Goal: Information Seeking & Learning: Compare options

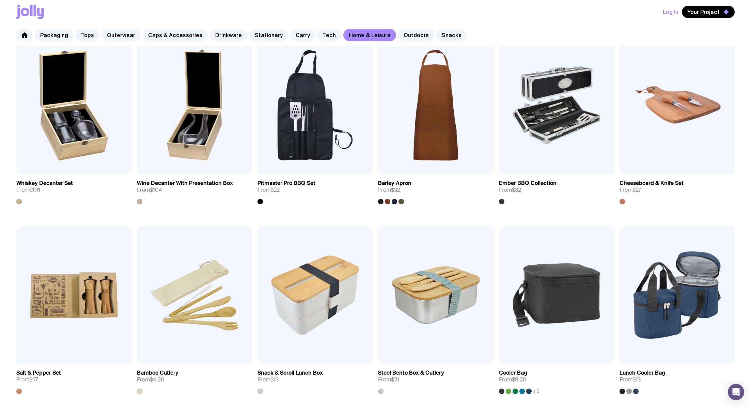
scroll to position [436, 0]
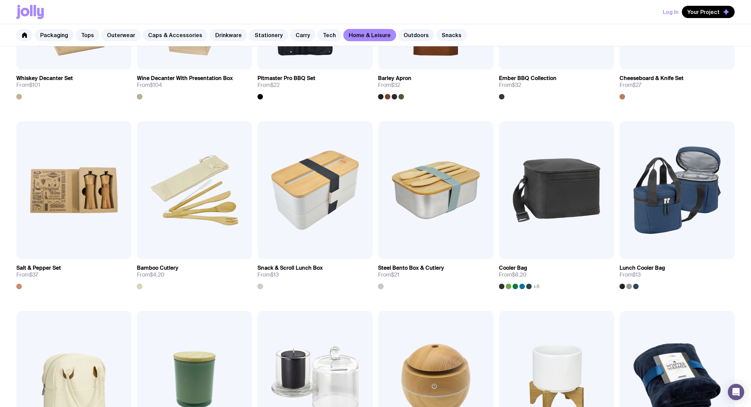
click at [310, 43] on div "Packaging Tops Outerwear Caps & Accessories Drinkware Stationery Carry Tech Hom…" at bounding box center [375, 35] width 751 height 22
click at [318, 38] on link "Tech" at bounding box center [330, 35] width 24 height 12
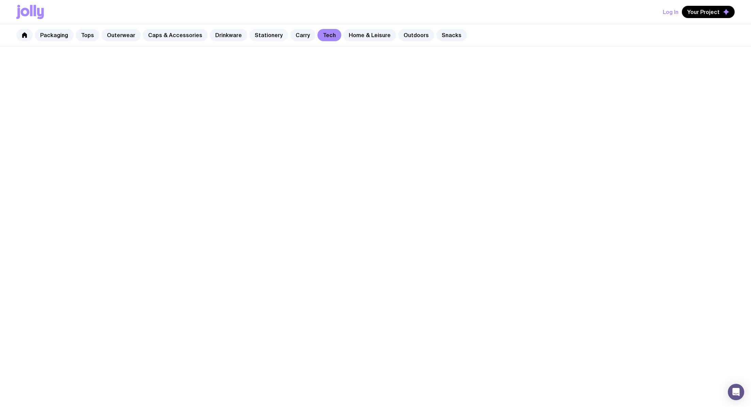
click at [277, 33] on link "Stationery" at bounding box center [268, 35] width 39 height 12
click at [290, 33] on link "Carry" at bounding box center [302, 35] width 25 height 12
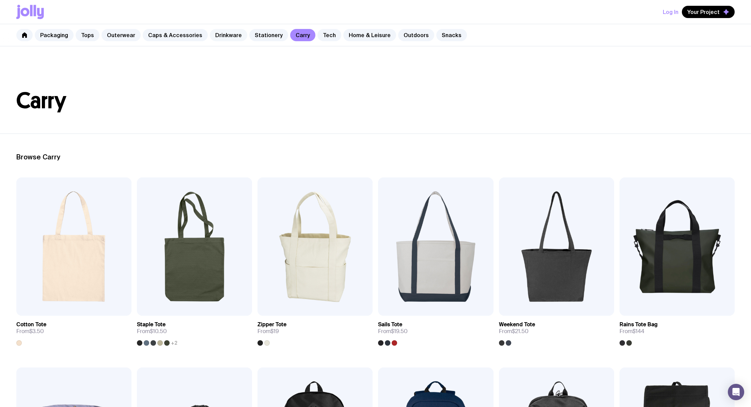
click at [235, 33] on link "Drinkware" at bounding box center [228, 35] width 37 height 12
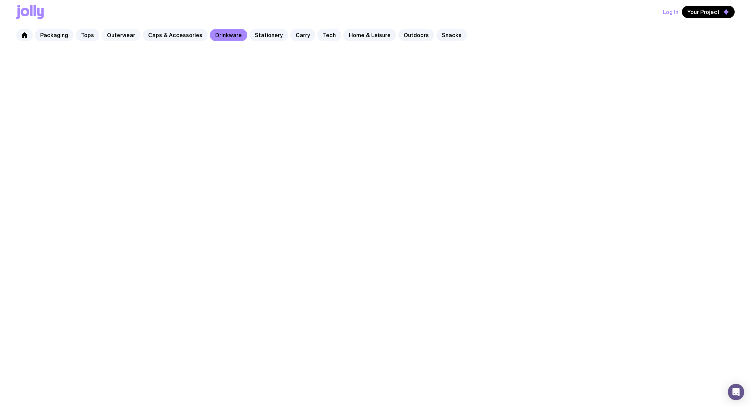
click at [127, 35] on link "Outerwear" at bounding box center [121, 35] width 39 height 12
click at [153, 37] on link "Caps & Accessories" at bounding box center [175, 35] width 65 height 12
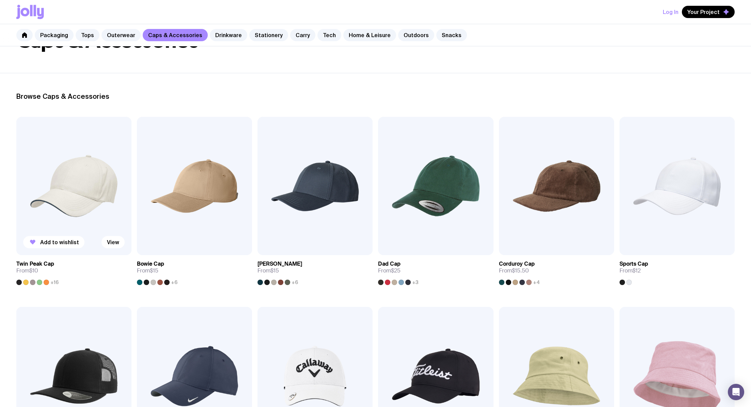
scroll to position [73, 0]
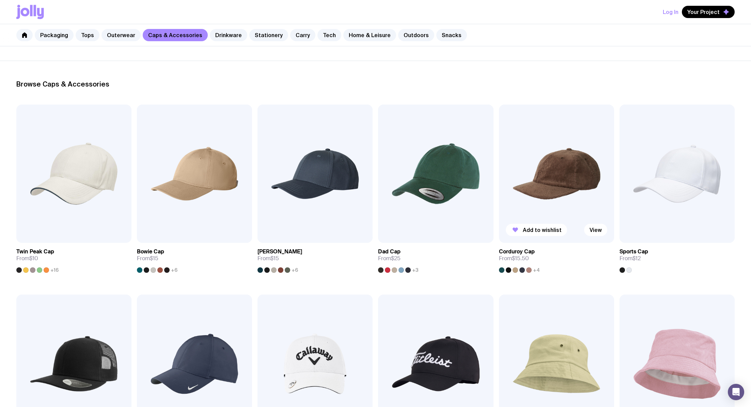
click at [551, 163] on img at bounding box center [556, 174] width 115 height 138
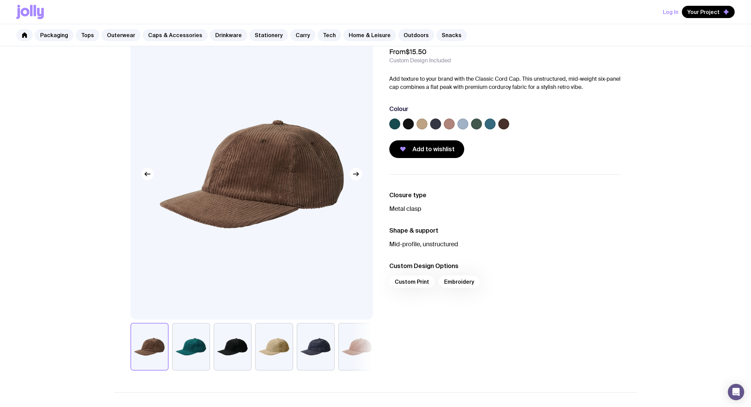
scroll to position [30, 0]
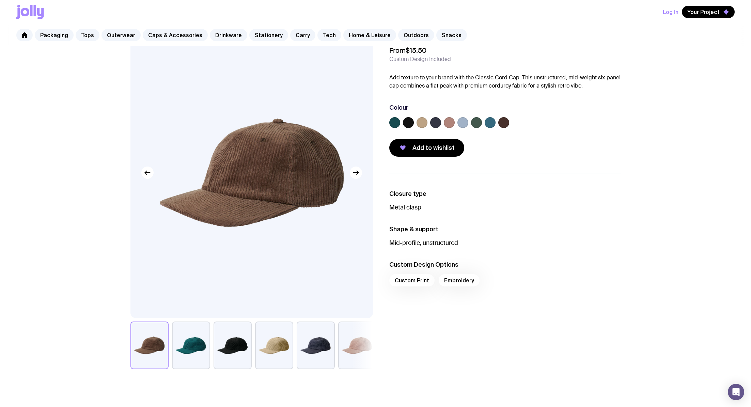
click at [437, 122] on label at bounding box center [435, 122] width 11 height 11
click at [0, 0] on input "radio" at bounding box center [0, 0] width 0 height 0
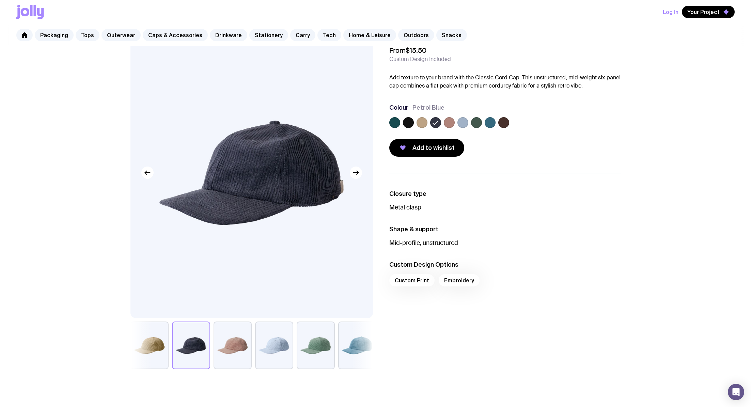
click at [412, 122] on label at bounding box center [408, 122] width 11 height 11
click at [0, 0] on input "radio" at bounding box center [0, 0] width 0 height 0
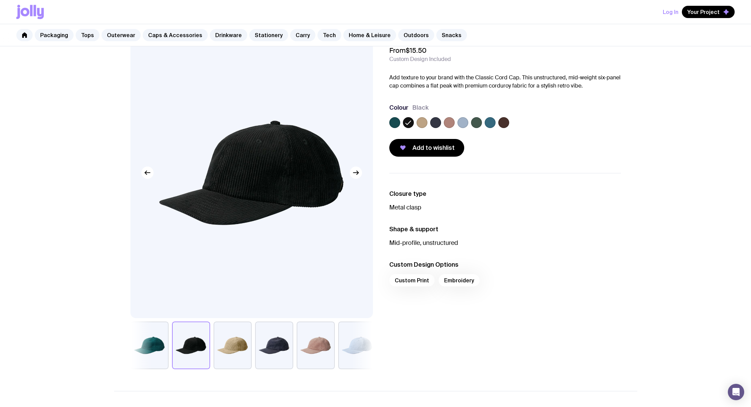
click at [421, 125] on label at bounding box center [422, 122] width 11 height 11
click at [0, 0] on input "radio" at bounding box center [0, 0] width 0 height 0
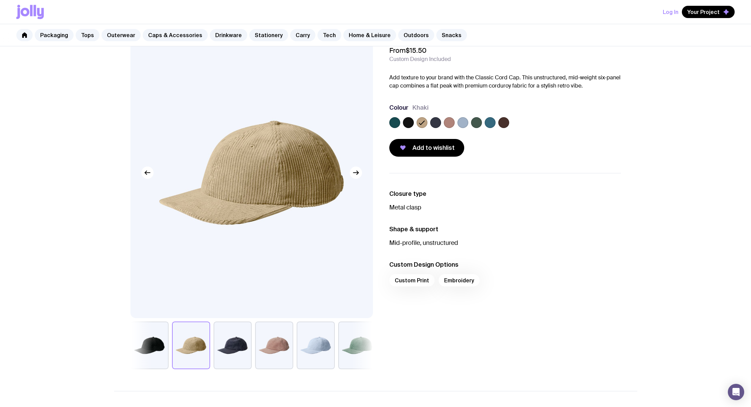
click at [440, 124] on label at bounding box center [435, 122] width 11 height 11
click at [0, 0] on input "radio" at bounding box center [0, 0] width 0 height 0
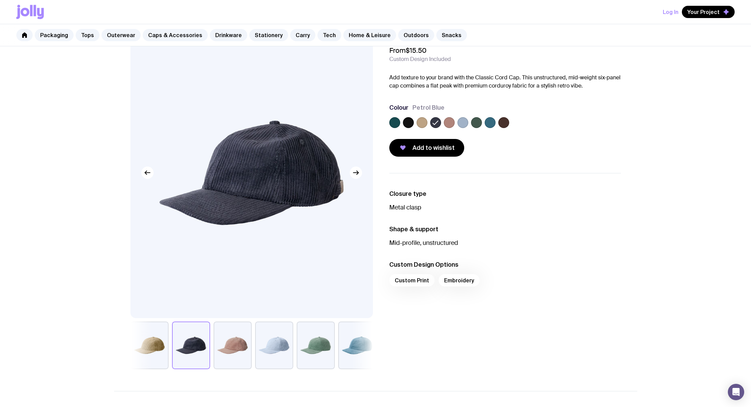
click at [465, 121] on label at bounding box center [463, 122] width 11 height 11
click at [0, 0] on input "radio" at bounding box center [0, 0] width 0 height 0
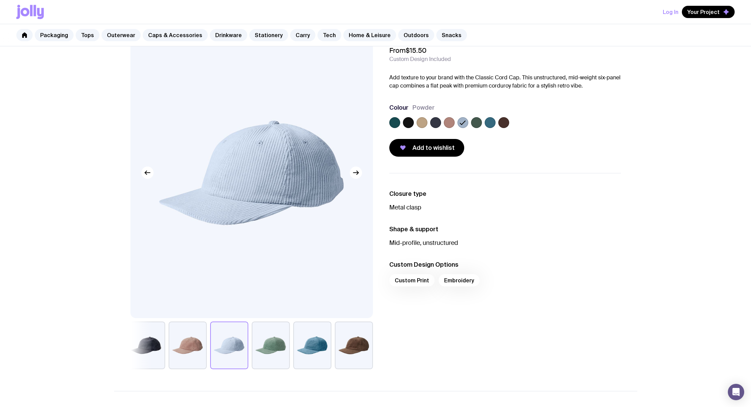
click at [475, 121] on label at bounding box center [476, 122] width 11 height 11
click at [0, 0] on input "radio" at bounding box center [0, 0] width 0 height 0
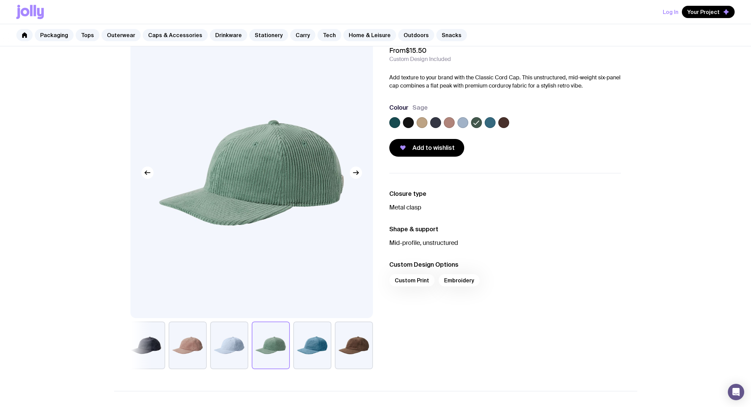
click at [498, 124] on div at bounding box center [503, 122] width 11 height 11
click at [505, 124] on label at bounding box center [503, 122] width 11 height 11
click at [0, 0] on input "radio" at bounding box center [0, 0] width 0 height 0
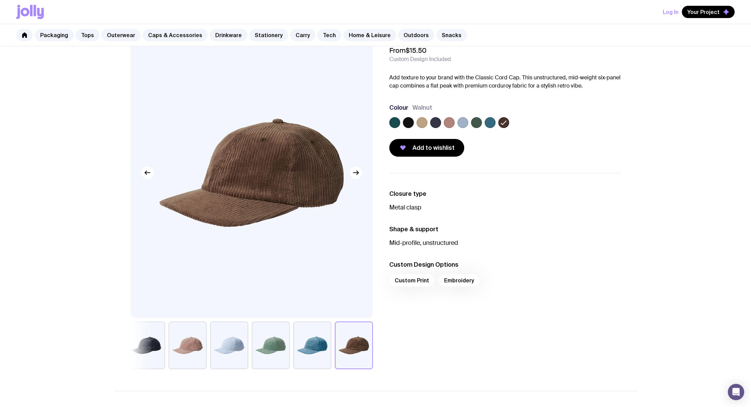
click at [489, 124] on label at bounding box center [490, 122] width 11 height 11
click at [0, 0] on input "radio" at bounding box center [0, 0] width 0 height 0
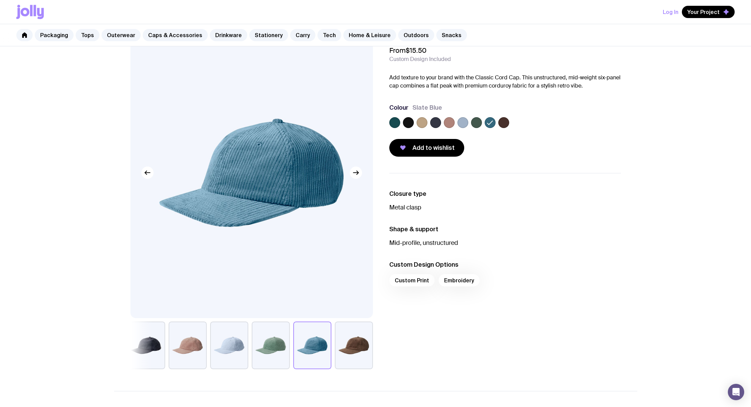
click at [423, 121] on label at bounding box center [422, 122] width 11 height 11
click at [0, 0] on input "radio" at bounding box center [0, 0] width 0 height 0
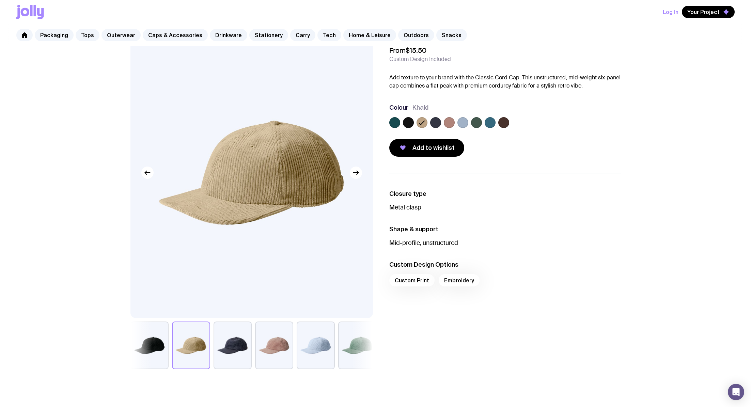
click at [387, 121] on div "Corduroy Cap From $15.50 Custom Design Included Add texture to your brand with …" at bounding box center [500, 91] width 243 height 129
click at [394, 123] on label at bounding box center [394, 122] width 11 height 11
click at [0, 0] on input "radio" at bounding box center [0, 0] width 0 height 0
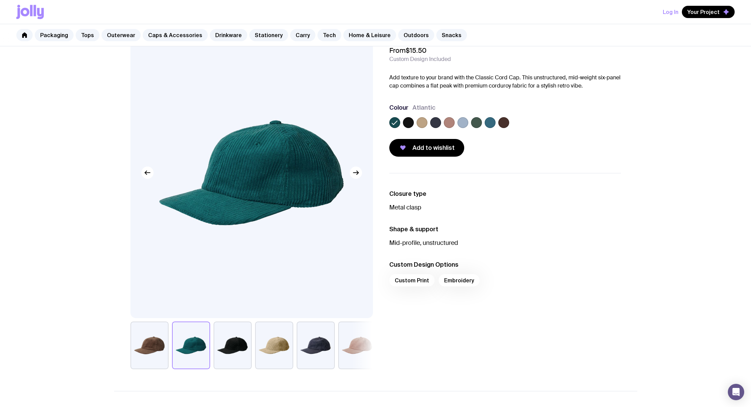
click at [412, 123] on label at bounding box center [408, 122] width 11 height 11
click at [0, 0] on input "radio" at bounding box center [0, 0] width 0 height 0
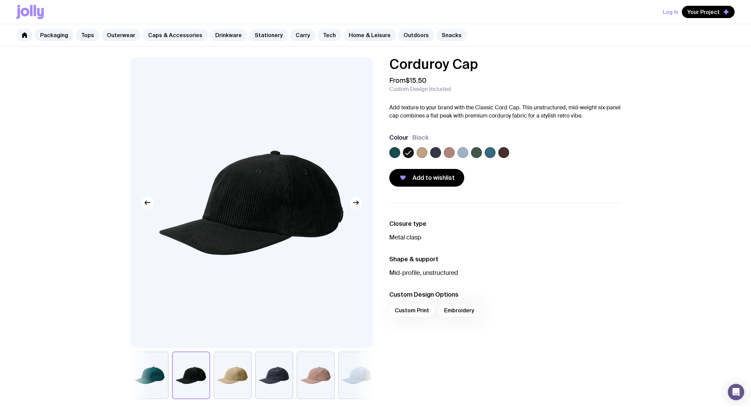
scroll to position [1, 0]
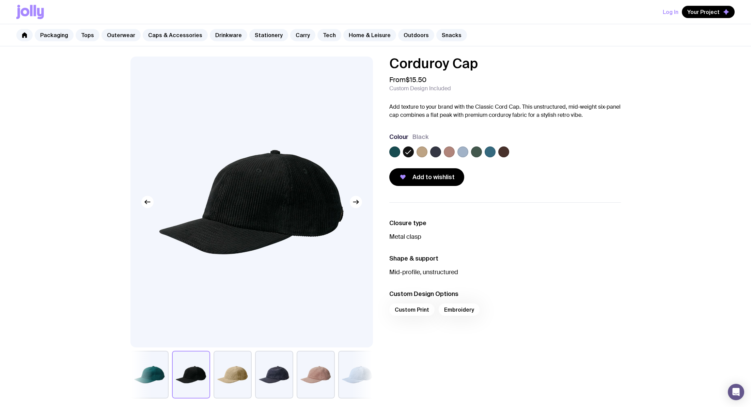
click at [433, 155] on label at bounding box center [435, 152] width 11 height 11
click at [0, 0] on input "radio" at bounding box center [0, 0] width 0 height 0
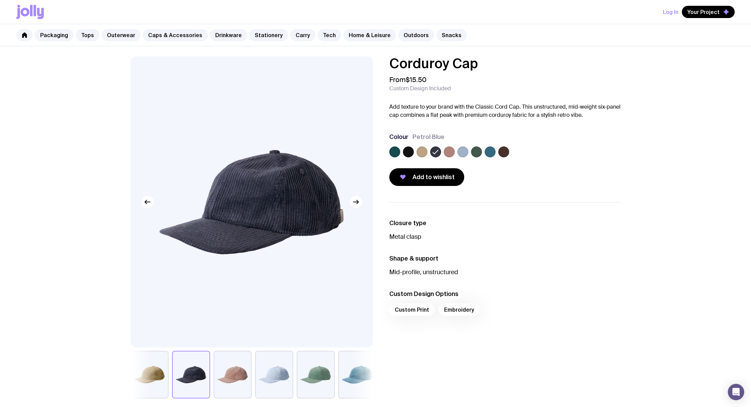
click at [417, 149] on label at bounding box center [422, 152] width 11 height 11
click at [0, 0] on input "radio" at bounding box center [0, 0] width 0 height 0
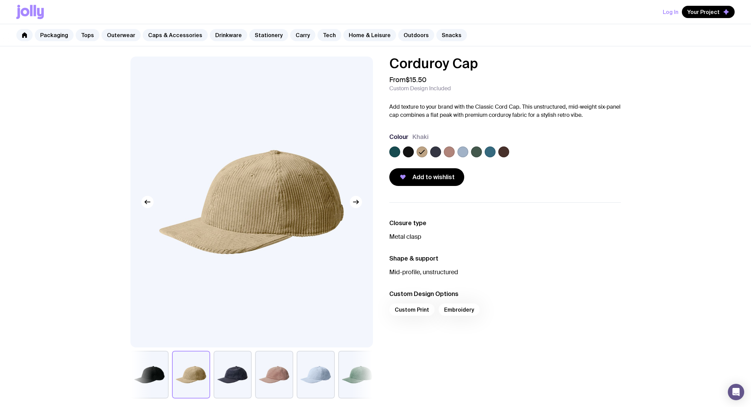
click at [434, 153] on label at bounding box center [435, 152] width 11 height 11
click at [0, 0] on input "radio" at bounding box center [0, 0] width 0 height 0
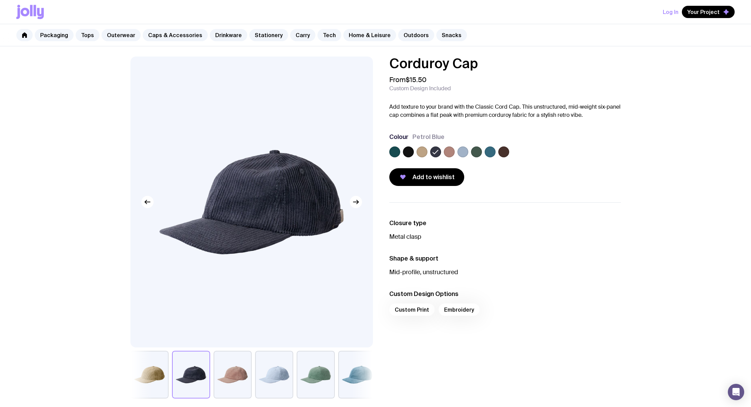
click at [505, 154] on label at bounding box center [503, 152] width 11 height 11
click at [0, 0] on input "radio" at bounding box center [0, 0] width 0 height 0
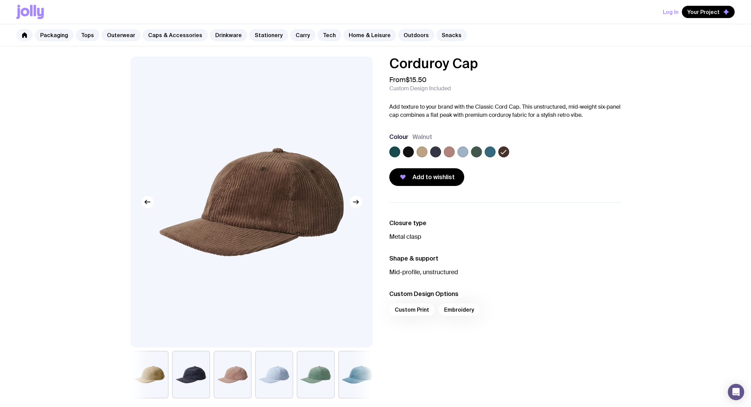
click at [489, 148] on label at bounding box center [490, 152] width 11 height 11
click at [0, 0] on input "radio" at bounding box center [0, 0] width 0 height 0
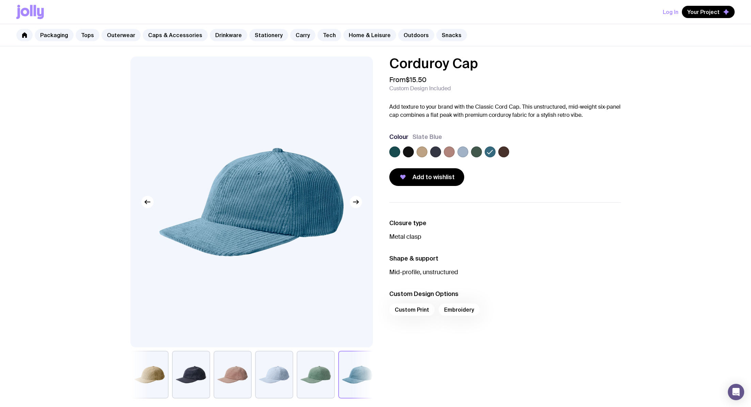
click at [462, 151] on label at bounding box center [463, 152] width 11 height 11
click at [0, 0] on input "radio" at bounding box center [0, 0] width 0 height 0
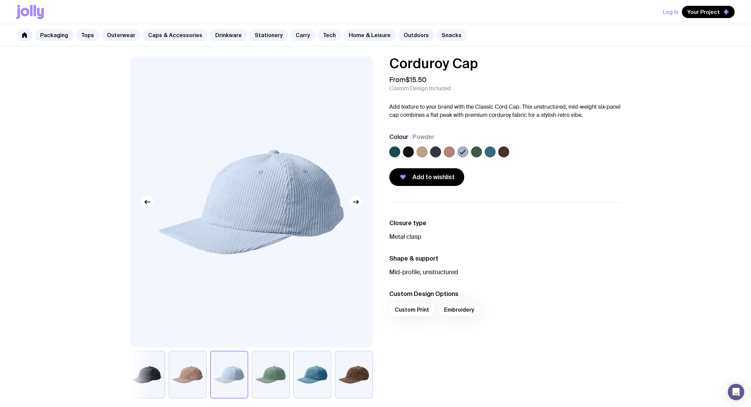
click at [448, 151] on label at bounding box center [449, 152] width 11 height 11
click at [0, 0] on input "radio" at bounding box center [0, 0] width 0 height 0
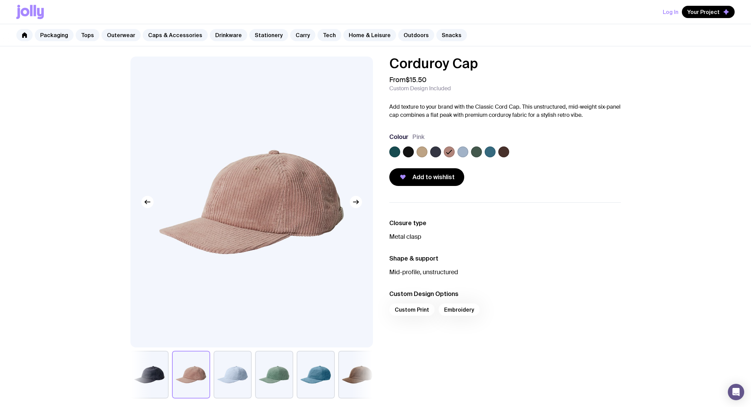
click at [441, 150] on div at bounding box center [505, 154] width 232 height 14
click at [440, 150] on label at bounding box center [435, 152] width 11 height 11
click at [0, 0] on input "radio" at bounding box center [0, 0] width 0 height 0
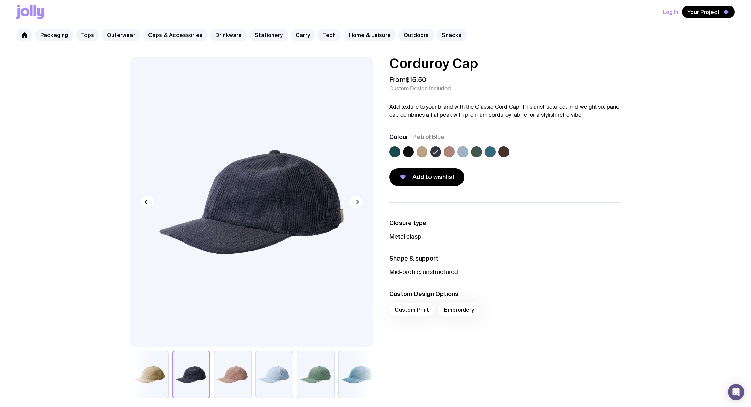
click at [422, 150] on label at bounding box center [422, 152] width 11 height 11
click at [0, 0] on input "radio" at bounding box center [0, 0] width 0 height 0
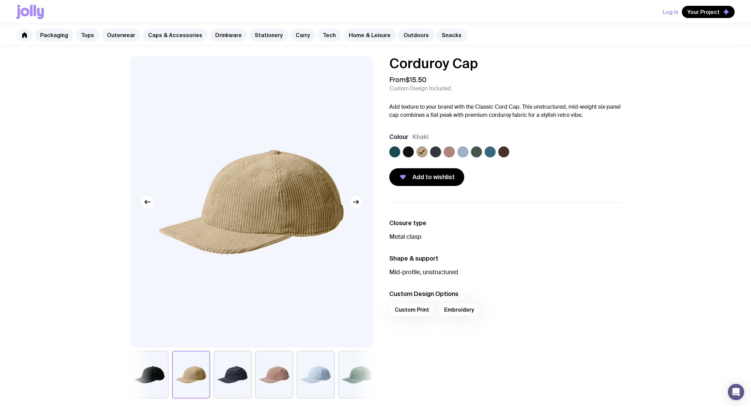
click at [382, 152] on div "Corduroy Cap From $15.50 Custom Design Included Add texture to your brand with …" at bounding box center [500, 121] width 243 height 129
click at [402, 153] on div at bounding box center [505, 154] width 232 height 14
click at [399, 153] on label at bounding box center [394, 152] width 11 height 11
click at [0, 0] on input "radio" at bounding box center [0, 0] width 0 height 0
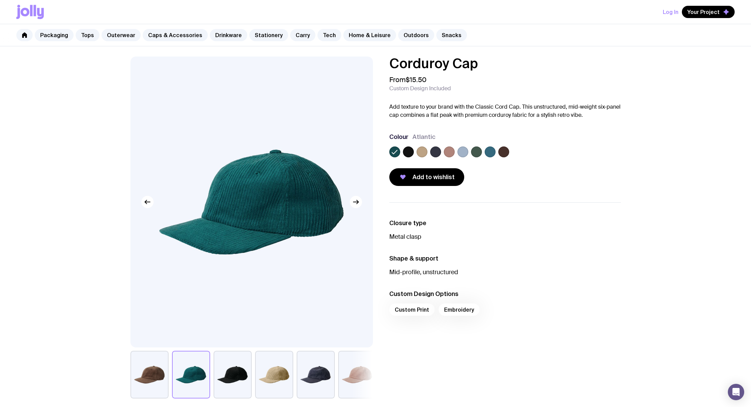
click at [409, 153] on label at bounding box center [408, 152] width 11 height 11
click at [0, 0] on input "radio" at bounding box center [0, 0] width 0 height 0
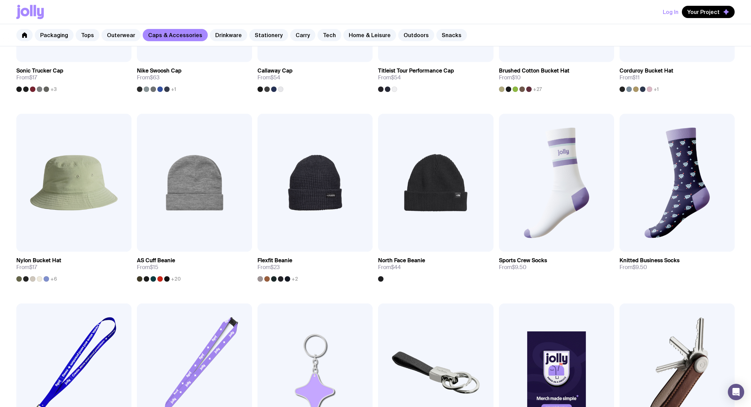
scroll to position [624, 0]
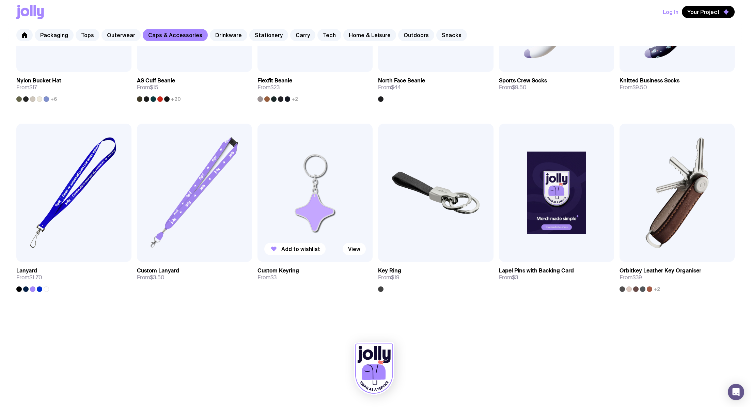
click at [310, 180] on img at bounding box center [315, 193] width 115 height 138
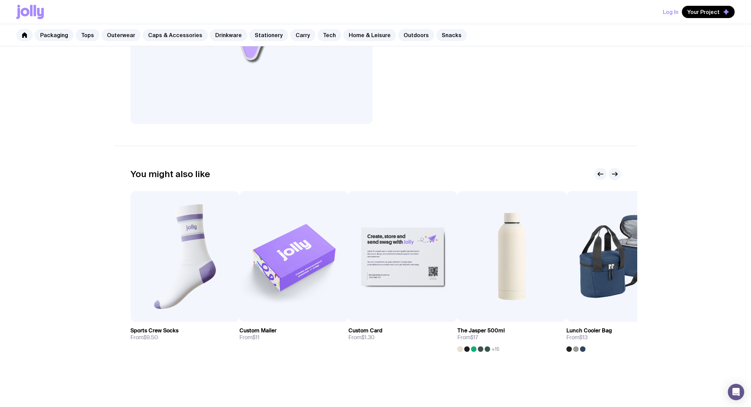
scroll to position [224, 0]
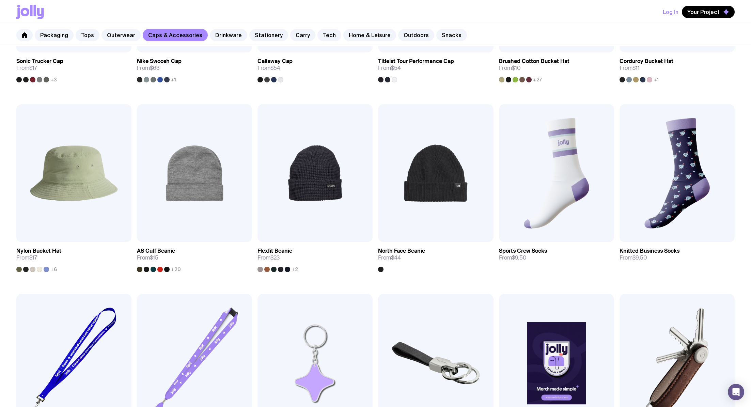
scroll to position [624, 0]
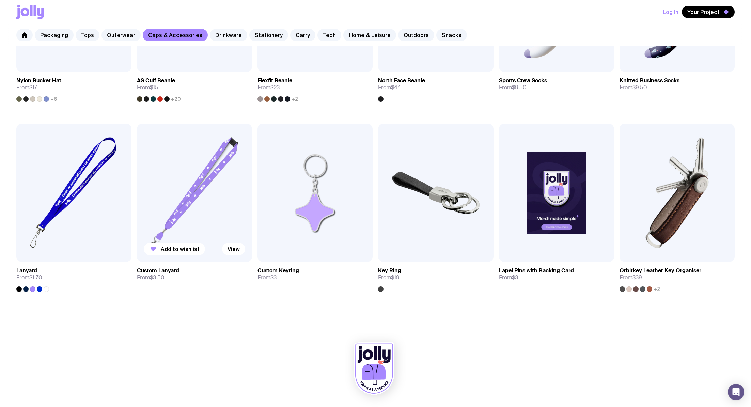
click at [187, 202] on img at bounding box center [194, 193] width 115 height 138
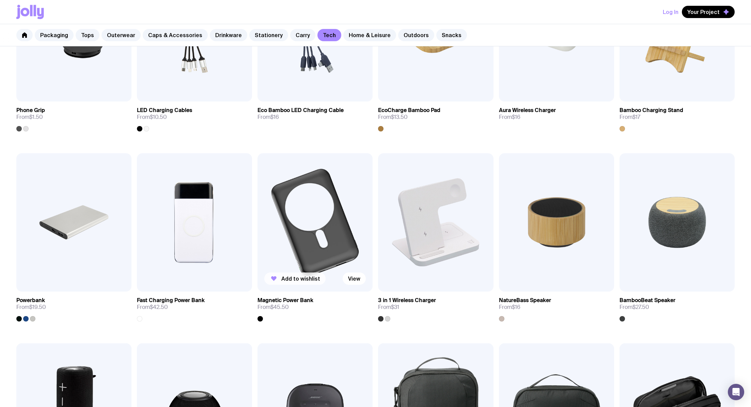
scroll to position [232, 0]
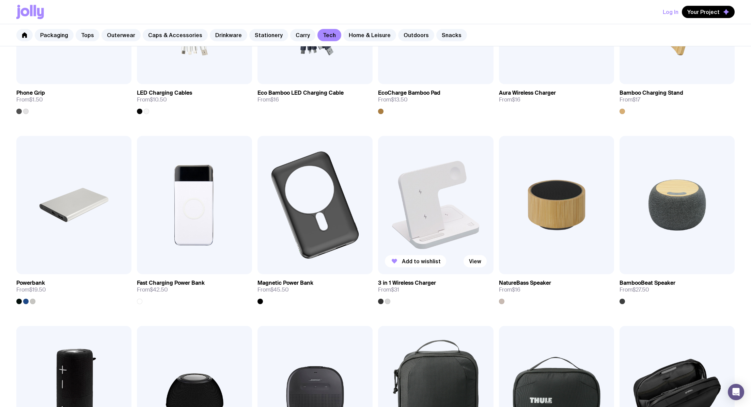
click at [429, 215] on img at bounding box center [435, 205] width 115 height 138
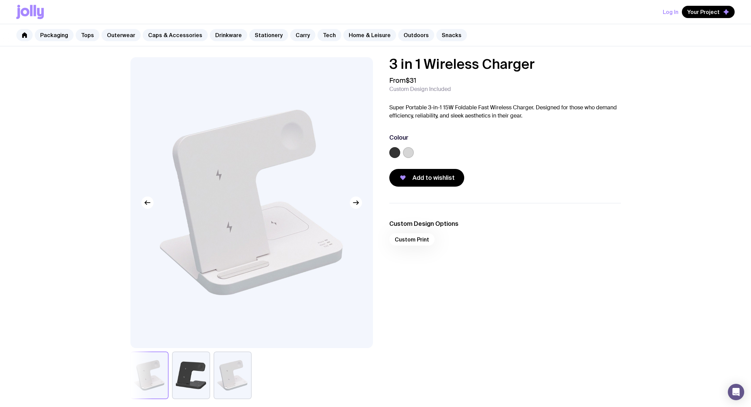
click at [396, 147] on div at bounding box center [394, 152] width 11 height 11
click at [399, 154] on label at bounding box center [394, 152] width 11 height 11
click at [0, 0] on input "radio" at bounding box center [0, 0] width 0 height 0
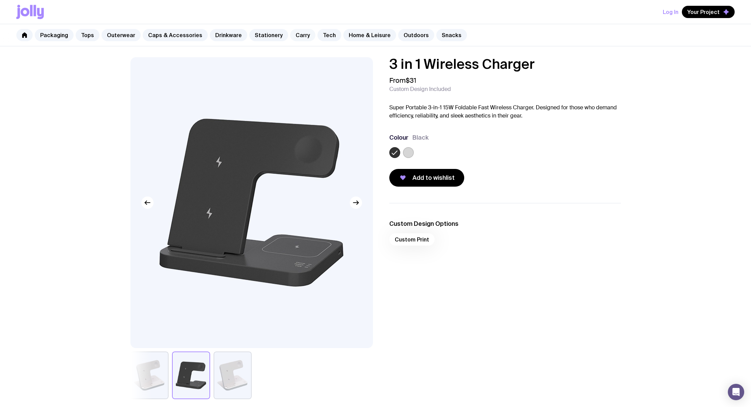
click at [290, 33] on link "Carry" at bounding box center [302, 35] width 25 height 12
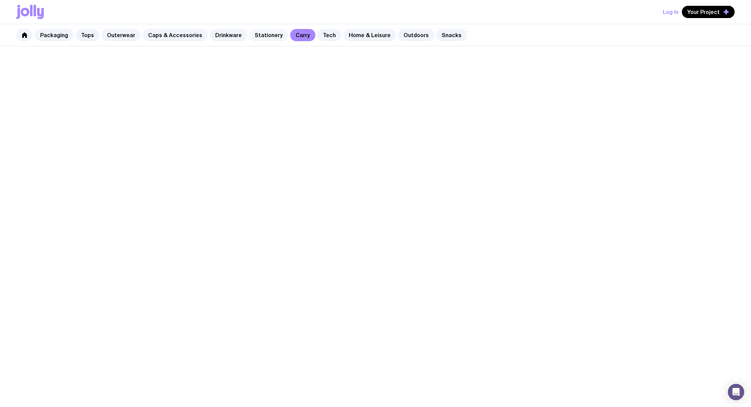
click at [249, 35] on link "Stationery" at bounding box center [268, 35] width 39 height 12
click at [217, 36] on link "Drinkware" at bounding box center [228, 35] width 37 height 12
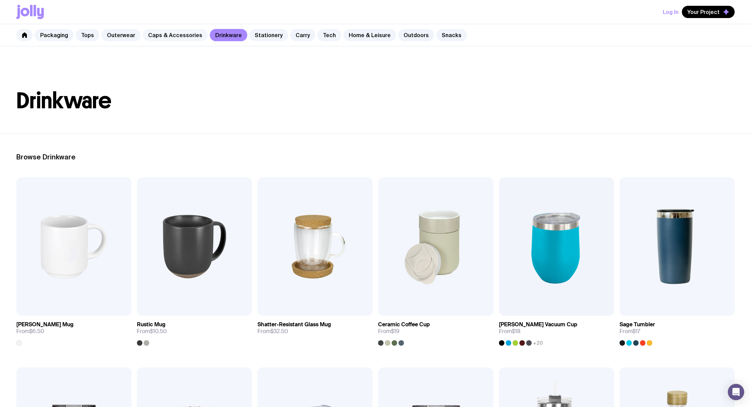
click at [197, 36] on link "Caps & Accessories" at bounding box center [175, 35] width 65 height 12
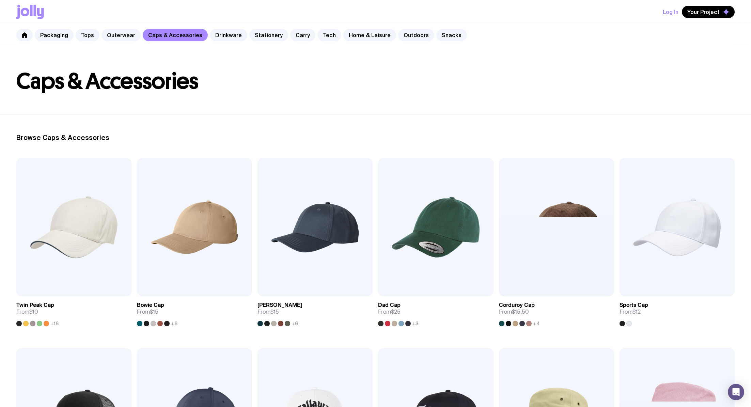
scroll to position [20, 0]
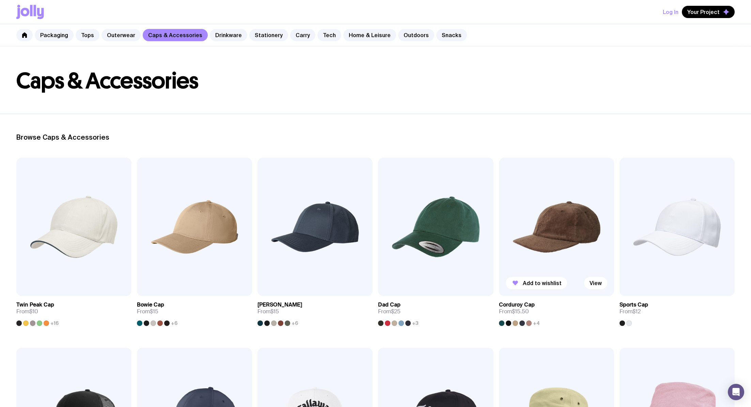
click at [525, 189] on img at bounding box center [556, 227] width 115 height 138
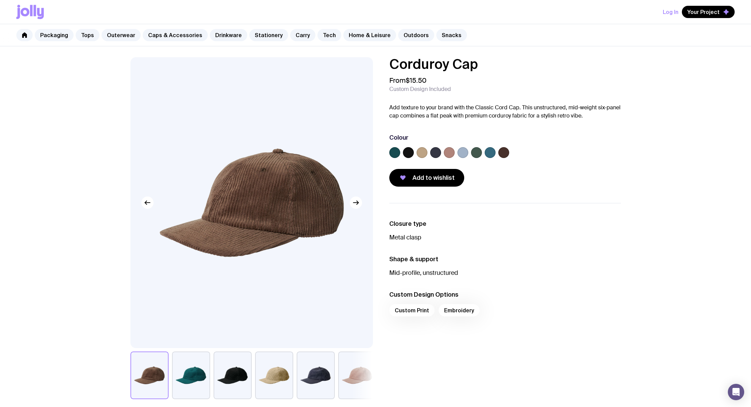
scroll to position [3, 0]
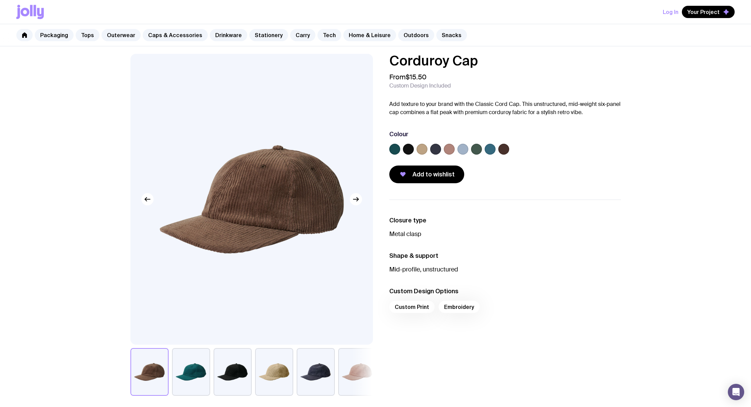
click at [426, 152] on div at bounding box center [422, 149] width 11 height 11
click at [449, 151] on label at bounding box center [449, 149] width 11 height 11
click at [0, 0] on input "radio" at bounding box center [0, 0] width 0 height 0
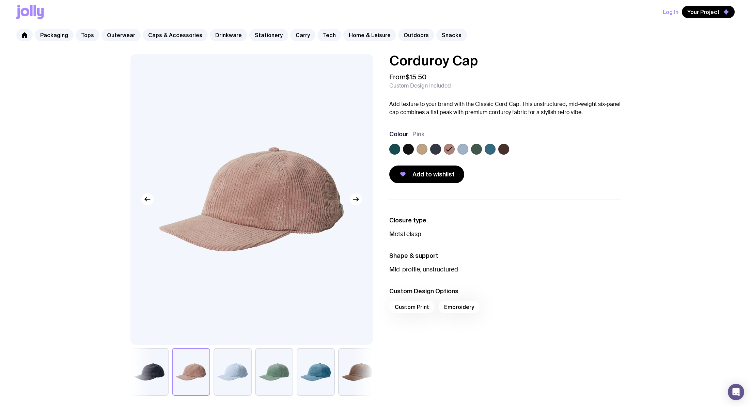
click at [442, 151] on div at bounding box center [505, 151] width 232 height 14
click at [434, 152] on label at bounding box center [435, 149] width 11 height 11
click at [0, 0] on input "radio" at bounding box center [0, 0] width 0 height 0
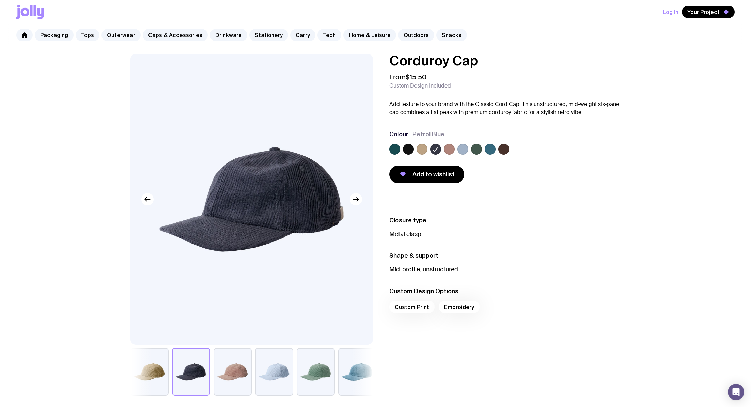
click at [463, 152] on label at bounding box center [463, 149] width 11 height 11
click at [0, 0] on input "radio" at bounding box center [0, 0] width 0 height 0
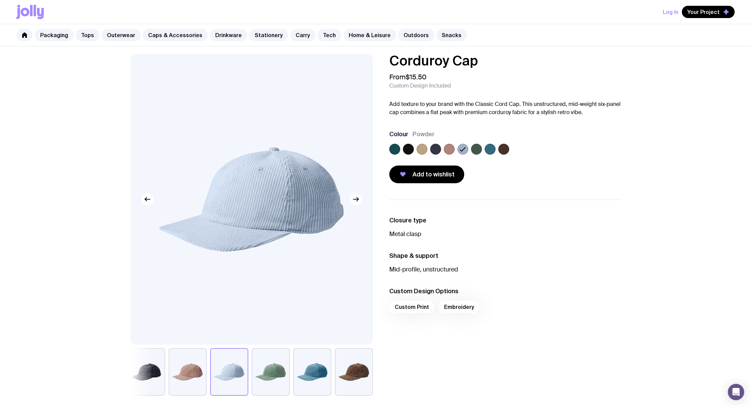
click at [474, 152] on label at bounding box center [476, 149] width 11 height 11
click at [0, 0] on input "radio" at bounding box center [0, 0] width 0 height 0
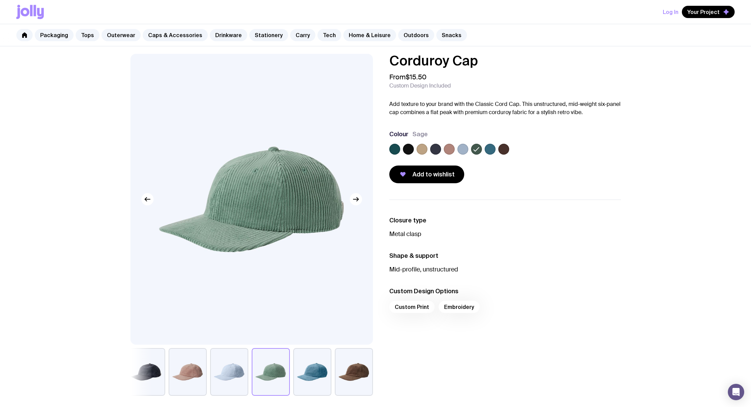
click at [481, 148] on label at bounding box center [476, 149] width 11 height 11
click at [0, 0] on input "radio" at bounding box center [0, 0] width 0 height 0
click at [494, 150] on label at bounding box center [490, 149] width 11 height 11
click at [0, 0] on input "radio" at bounding box center [0, 0] width 0 height 0
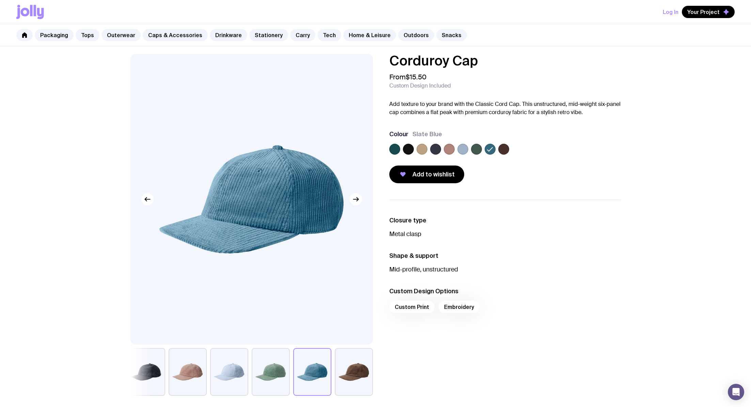
click at [507, 147] on label at bounding box center [503, 149] width 11 height 11
click at [0, 0] on input "radio" at bounding box center [0, 0] width 0 height 0
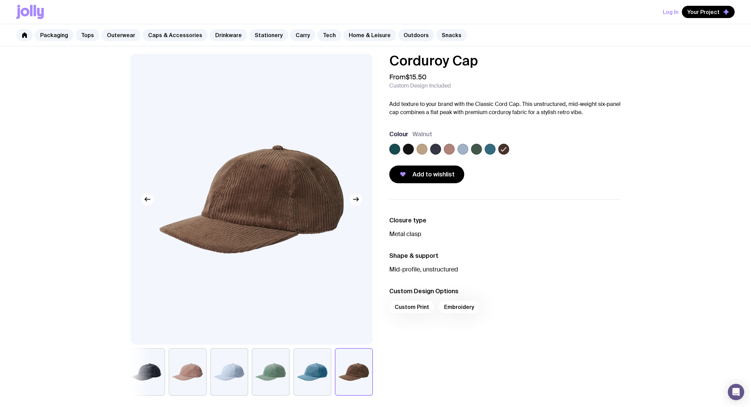
click at [416, 142] on div "Colour Walnut" at bounding box center [505, 143] width 232 height 27
click at [406, 150] on label at bounding box center [408, 149] width 11 height 11
click at [0, 0] on input "radio" at bounding box center [0, 0] width 0 height 0
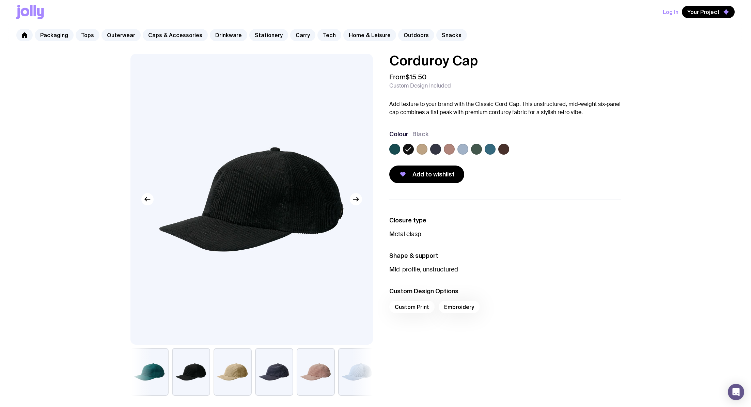
click at [357, 208] on img at bounding box center [251, 199] width 243 height 291
click at [358, 205] on img at bounding box center [251, 199] width 243 height 291
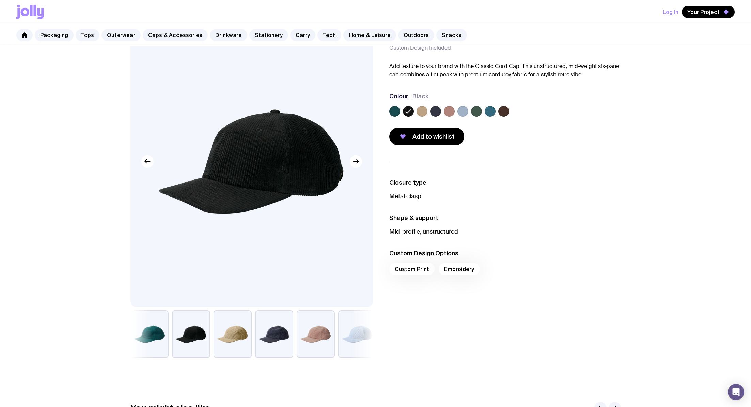
scroll to position [50, 0]
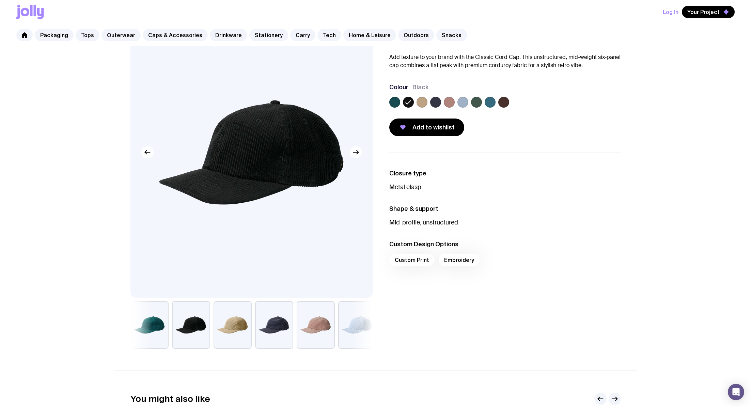
click at [258, 329] on button "button" at bounding box center [274, 325] width 38 height 48
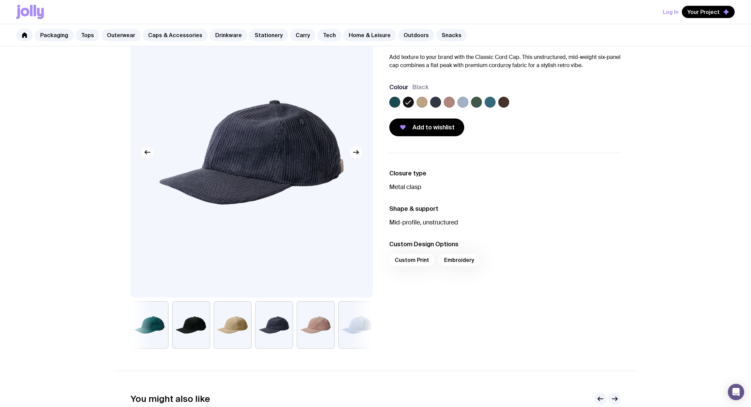
click at [202, 328] on button "button" at bounding box center [191, 325] width 38 height 48
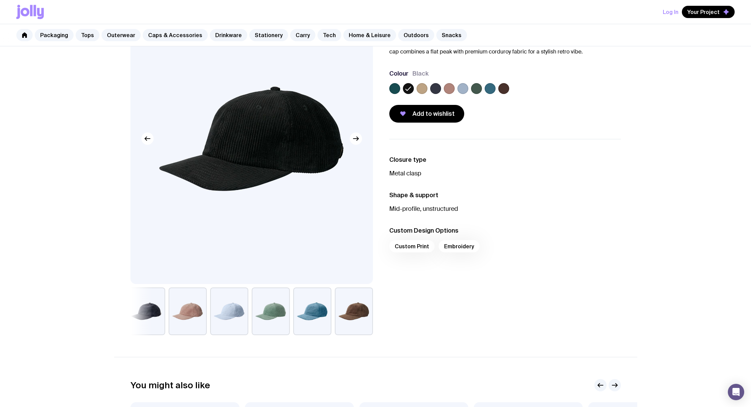
scroll to position [0, 0]
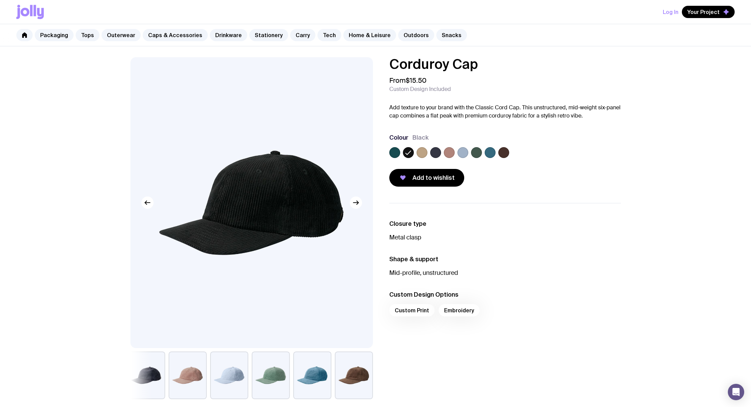
click at [436, 153] on label at bounding box center [435, 152] width 11 height 11
click at [0, 0] on input "radio" at bounding box center [0, 0] width 0 height 0
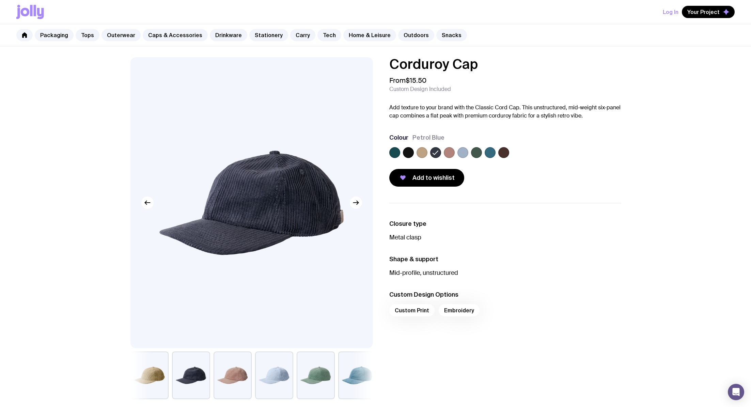
click at [422, 153] on label at bounding box center [422, 152] width 11 height 11
click at [0, 0] on input "radio" at bounding box center [0, 0] width 0 height 0
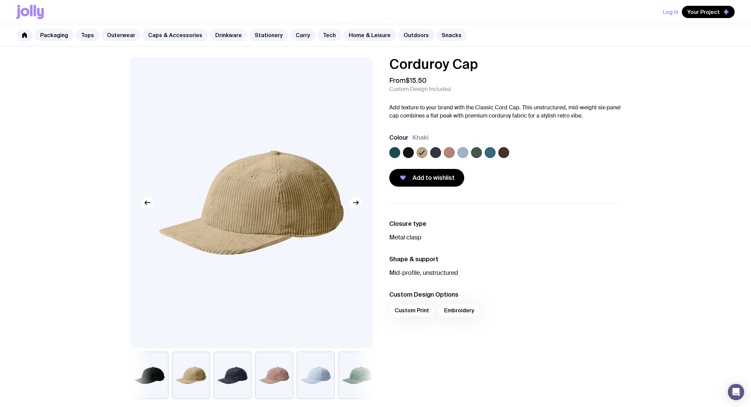
click at [433, 154] on label at bounding box center [435, 152] width 11 height 11
click at [0, 0] on input "radio" at bounding box center [0, 0] width 0 height 0
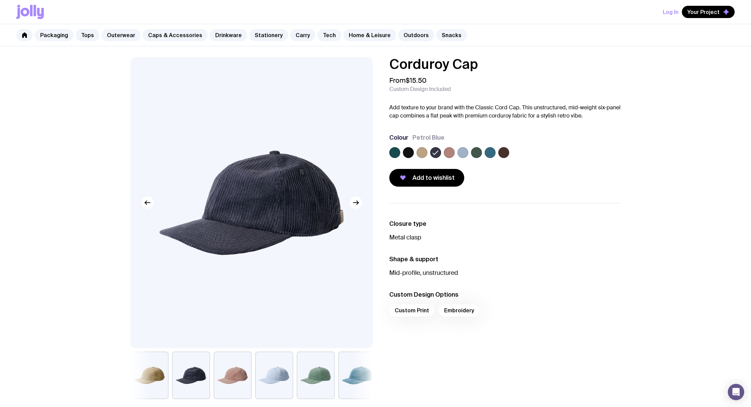
click at [403, 152] on div at bounding box center [408, 152] width 11 height 11
click at [414, 156] on div at bounding box center [505, 154] width 232 height 14
click at [413, 156] on div at bounding box center [408, 152] width 11 height 11
click at [408, 153] on label at bounding box center [408, 152] width 11 height 11
click at [0, 0] on input "radio" at bounding box center [0, 0] width 0 height 0
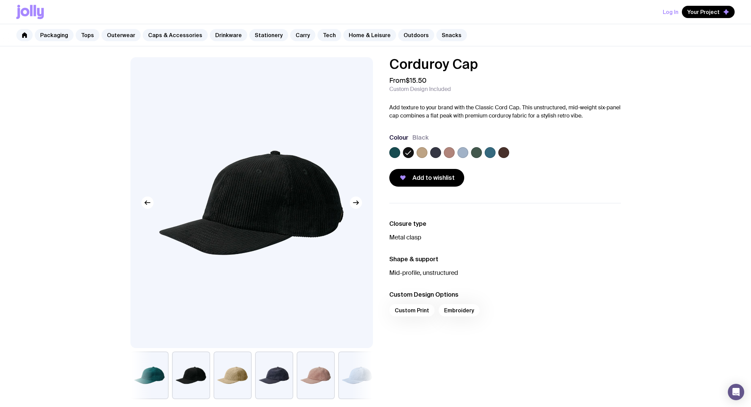
click at [431, 160] on div at bounding box center [505, 154] width 232 height 14
click at [485, 150] on div at bounding box center [490, 152] width 11 height 11
click at [435, 151] on label at bounding box center [435, 152] width 11 height 11
click at [0, 0] on input "radio" at bounding box center [0, 0] width 0 height 0
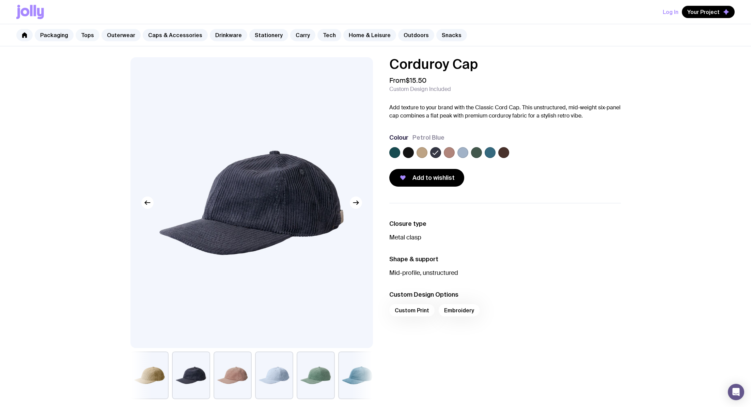
click at [90, 34] on link "Tops" at bounding box center [88, 35] width 24 height 12
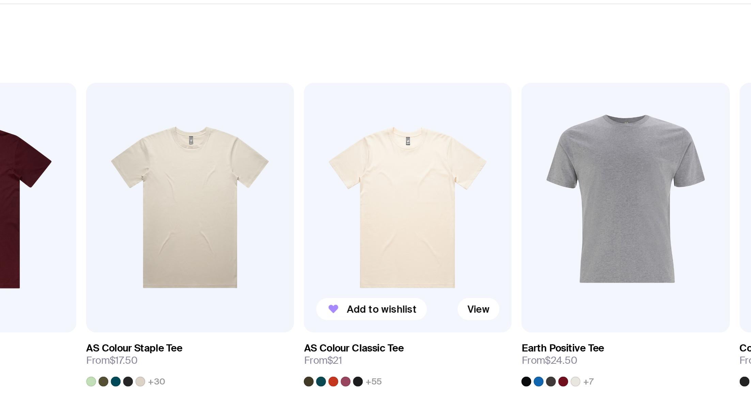
click at [287, 342] on div at bounding box center [287, 342] width 5 height 5
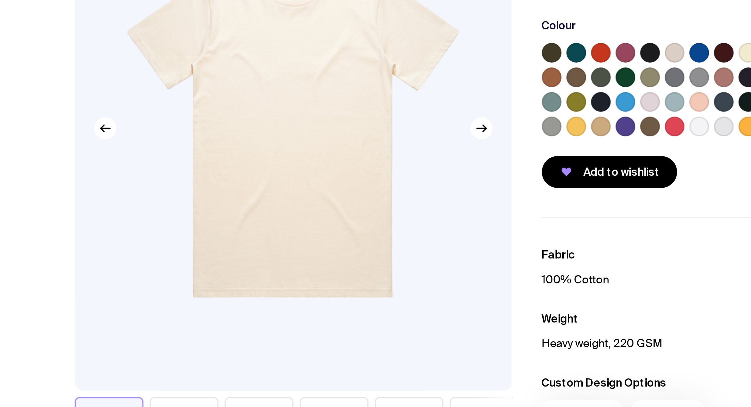
click at [454, 163] on div at bounding box center [449, 160] width 11 height 11
click at [450, 159] on label at bounding box center [449, 160] width 11 height 11
click at [0, 0] on input "radio" at bounding box center [0, 0] width 0 height 0
